Goal: Transaction & Acquisition: Subscribe to service/newsletter

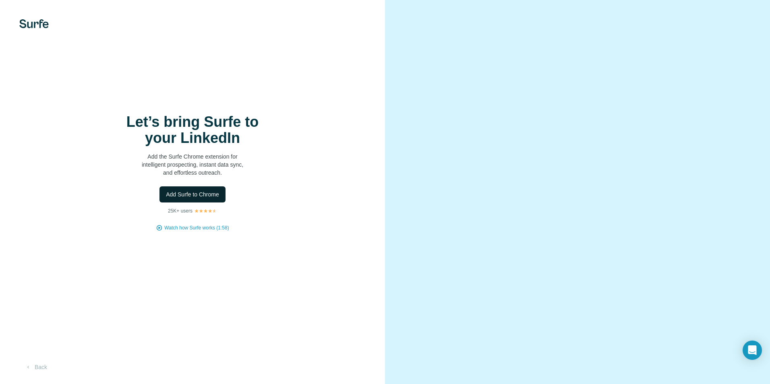
click at [186, 195] on span "Add Surfe to Chrome" at bounding box center [192, 195] width 53 height 8
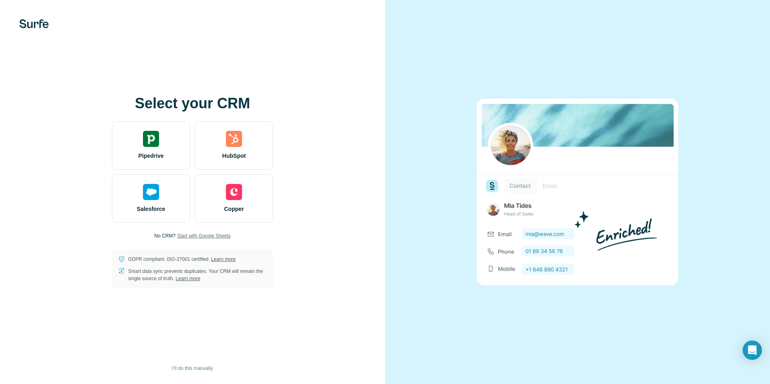
click at [200, 234] on span "Start with Google Sheets" at bounding box center [204, 235] width 54 height 7
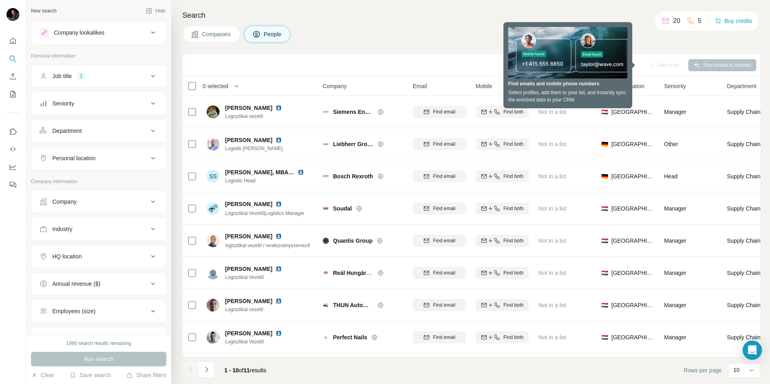
click at [441, 34] on div "Companies People" at bounding box center [472, 34] width 578 height 17
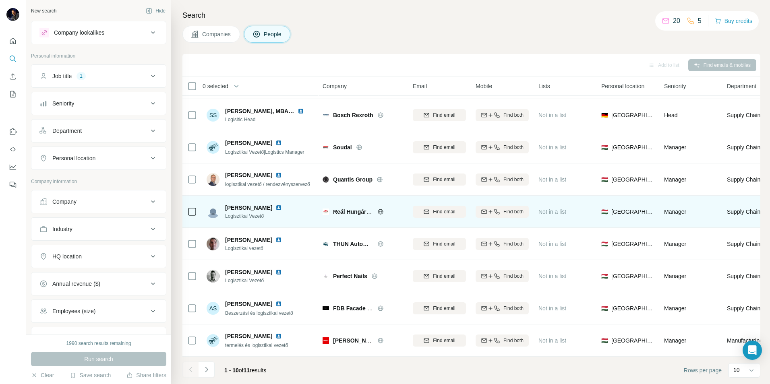
scroll to position [25, 0]
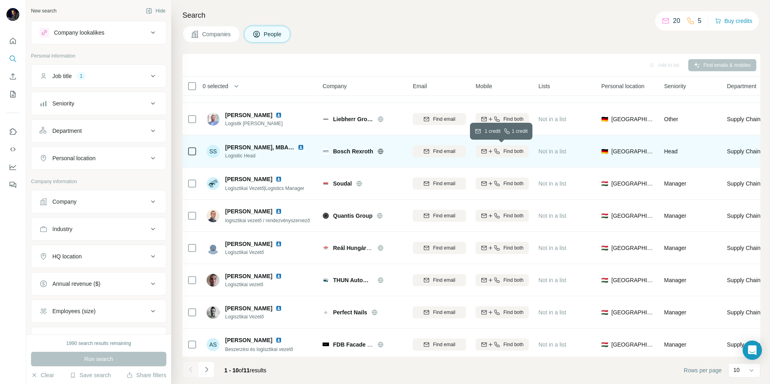
click at [512, 151] on span "Find both" at bounding box center [514, 151] width 20 height 7
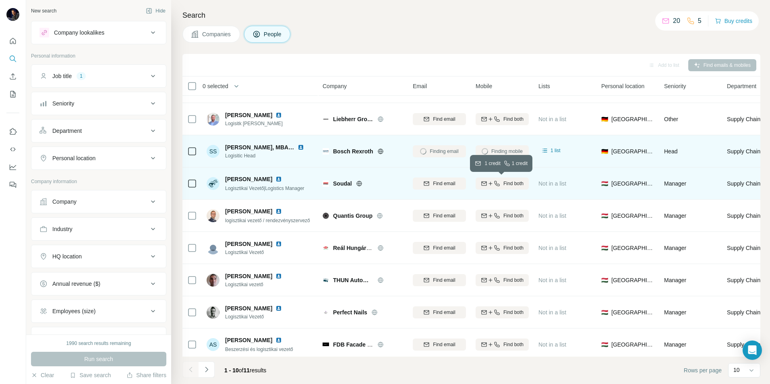
click at [512, 186] on span "Find both" at bounding box center [514, 183] width 20 height 7
click at [386, 25] on div "Search Companies People Add to list Find emails & mobiles 0 selected People Com…" at bounding box center [470, 192] width 599 height 384
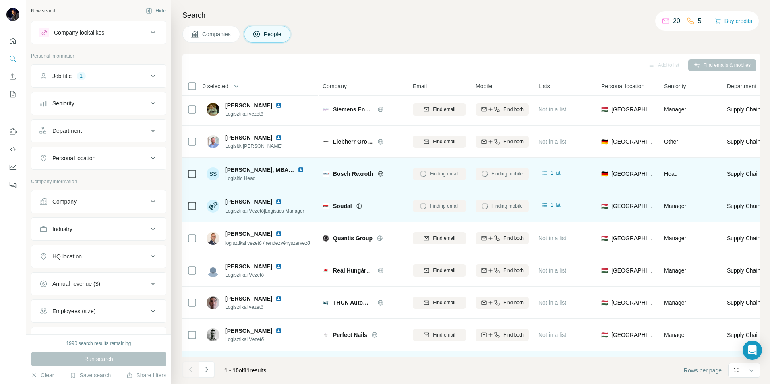
scroll to position [0, 0]
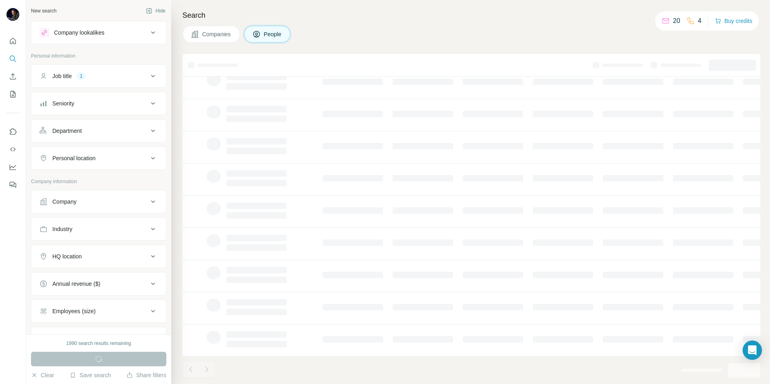
scroll to position [65, 0]
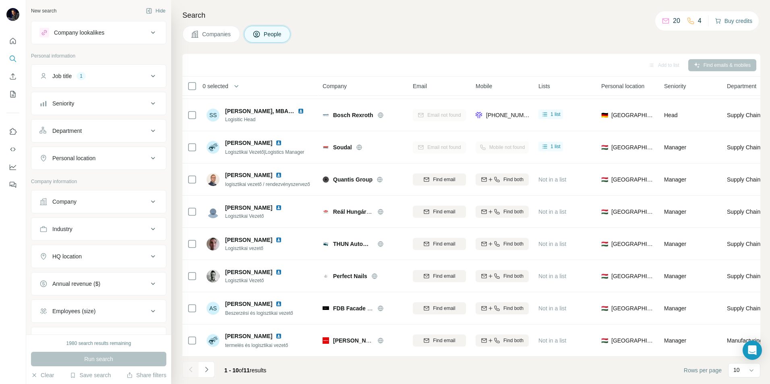
click at [732, 23] on button "Buy credits" at bounding box center [733, 20] width 37 height 11
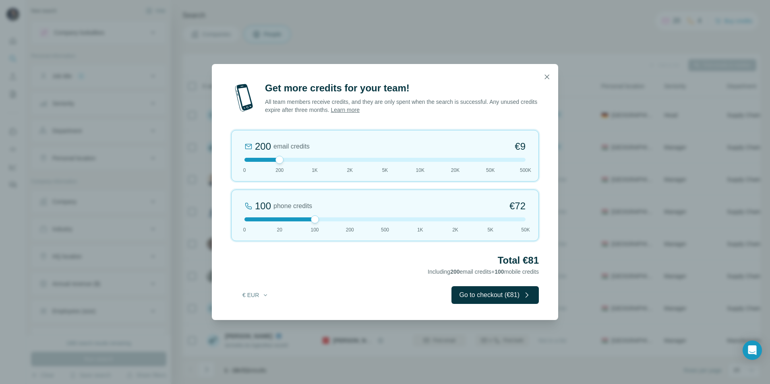
drag, startPoint x: 282, startPoint y: 221, endPoint x: 317, endPoint y: 220, distance: 35.1
click at [317, 220] on div at bounding box center [315, 220] width 8 height 8
drag, startPoint x: 278, startPoint y: 160, endPoint x: 247, endPoint y: 160, distance: 31.8
click at [247, 160] on div at bounding box center [245, 160] width 8 height 8
click at [546, 78] on icon "button" at bounding box center [547, 77] width 4 height 4
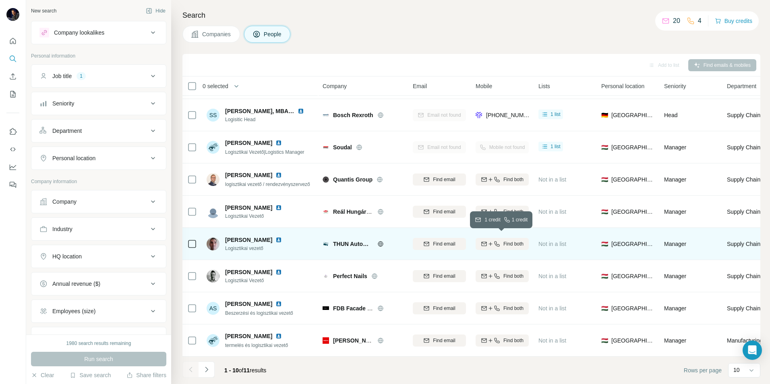
click at [509, 241] on span "Find both" at bounding box center [514, 244] width 20 height 7
